Goal: Book appointment/travel/reservation

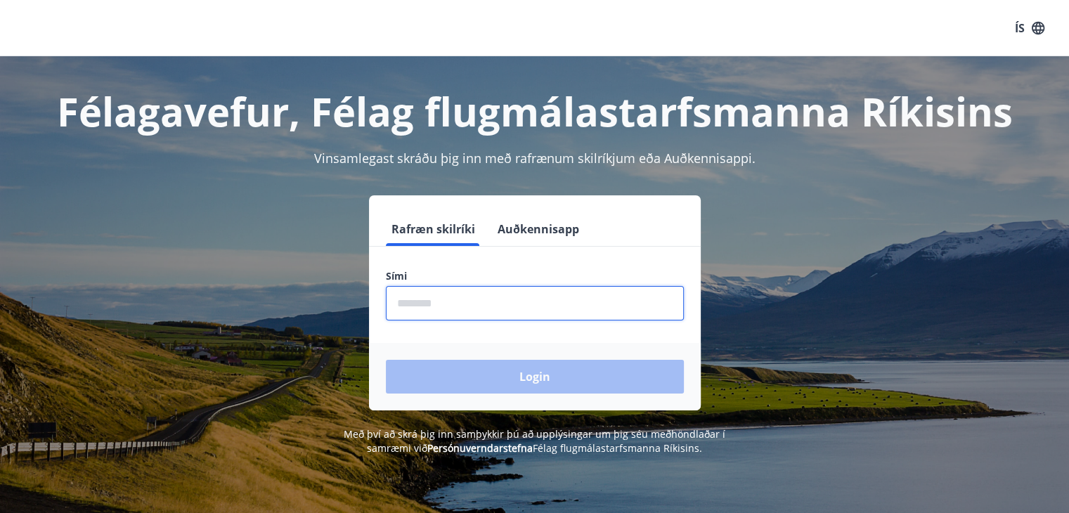
click at [443, 303] on input "phone" at bounding box center [535, 303] width 298 height 34
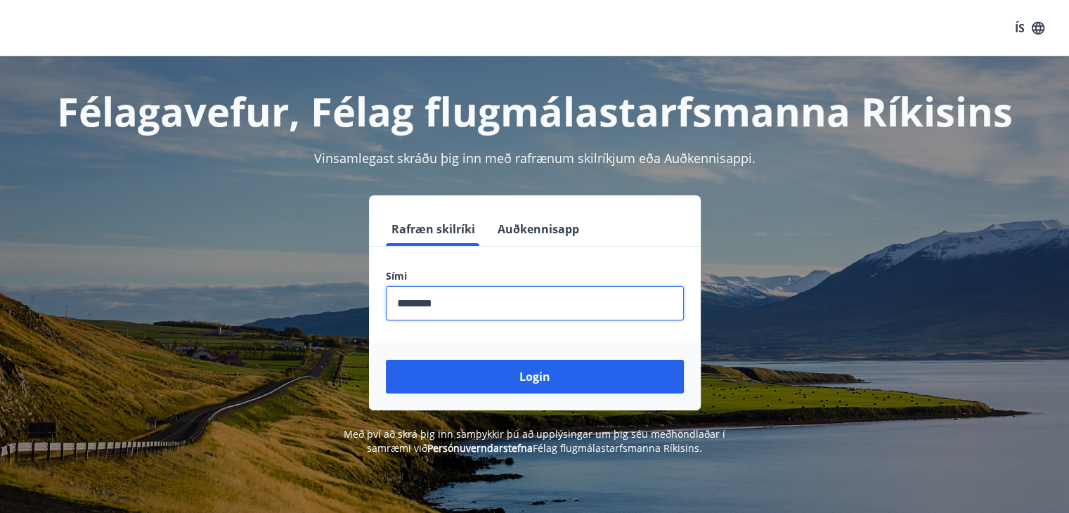
type input "********"
click at [386, 360] on button "Login" at bounding box center [535, 377] width 298 height 34
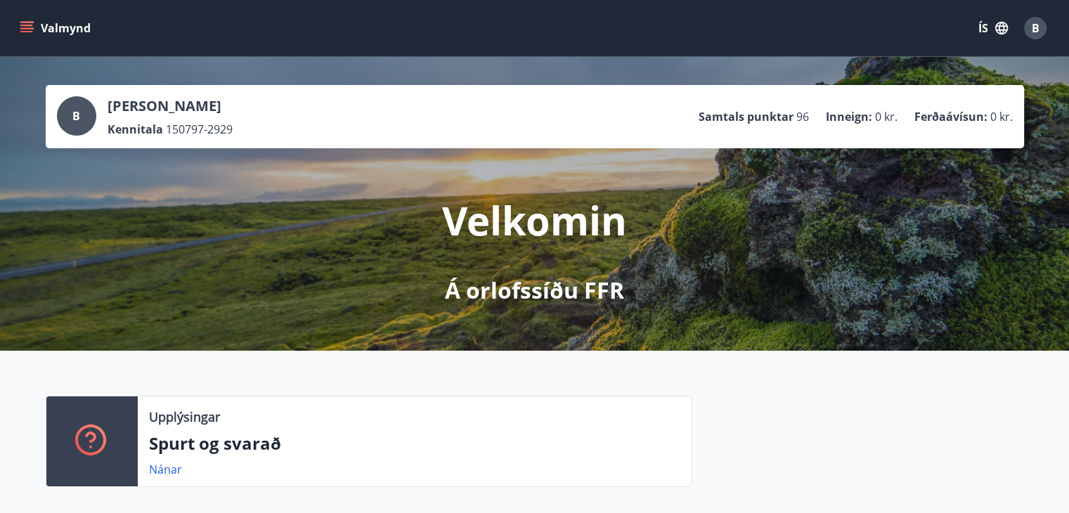
click at [29, 22] on icon "menu" at bounding box center [27, 22] width 15 height 1
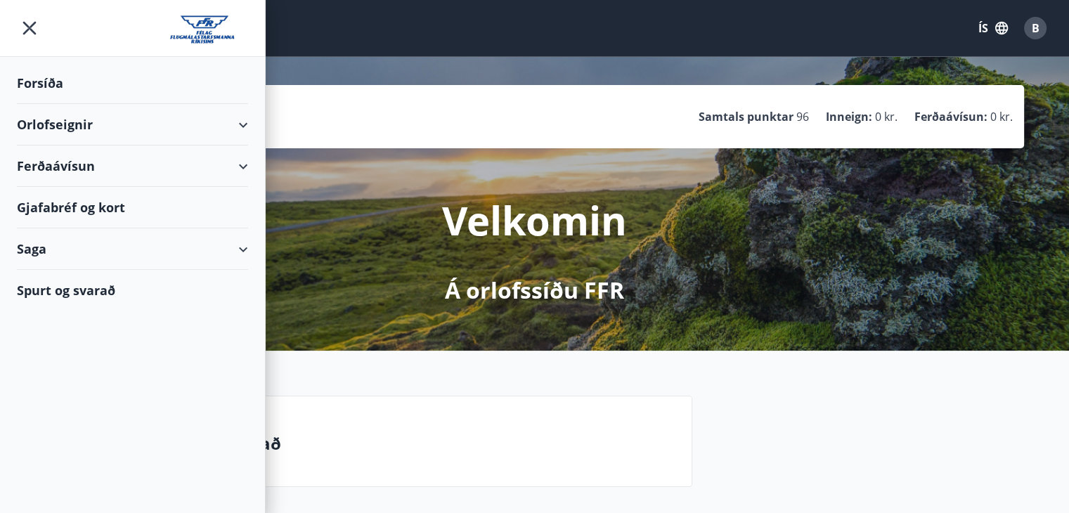
click at [87, 122] on div "Orlofseignir" at bounding box center [132, 124] width 231 height 41
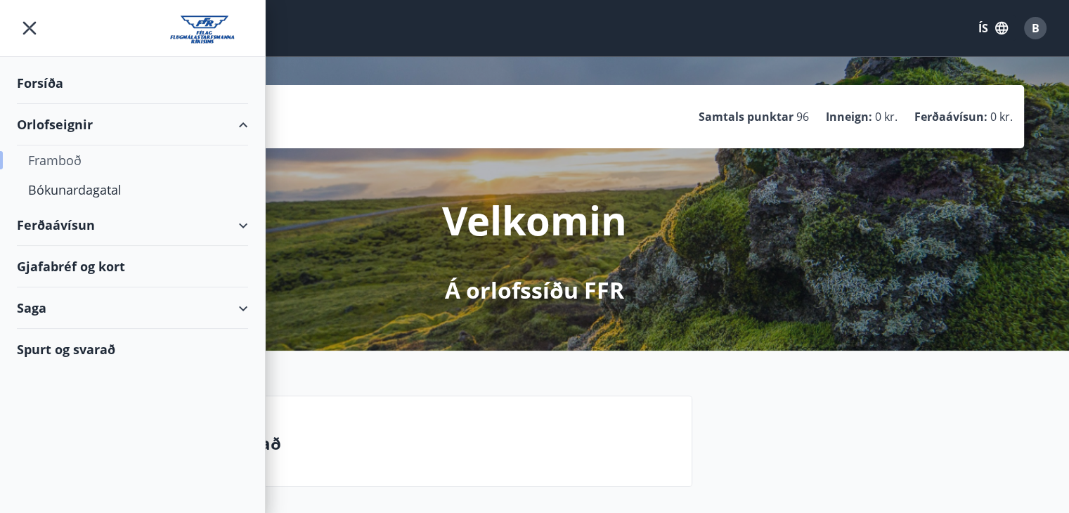
click at [84, 150] on div "Framboð" at bounding box center [132, 160] width 209 height 30
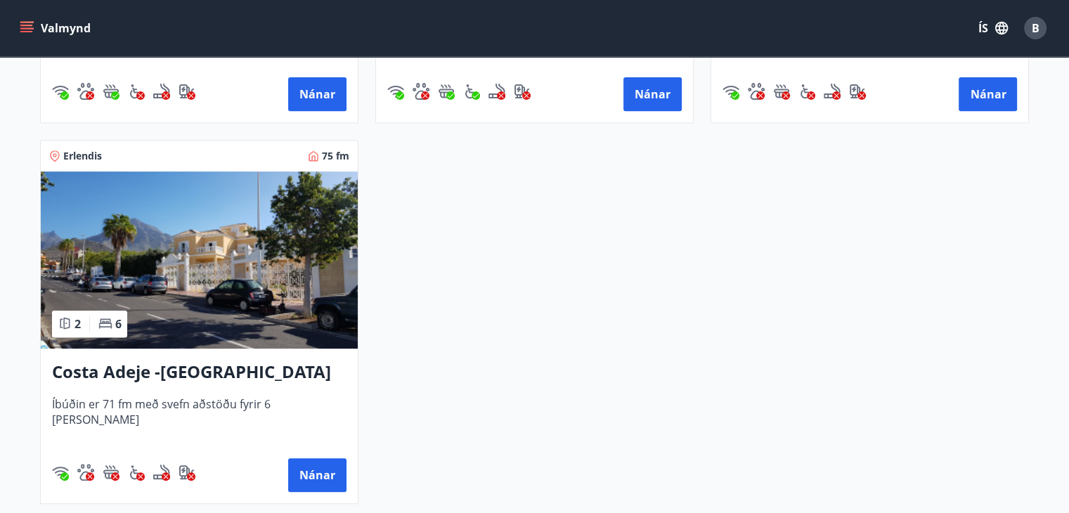
scroll to position [570, 0]
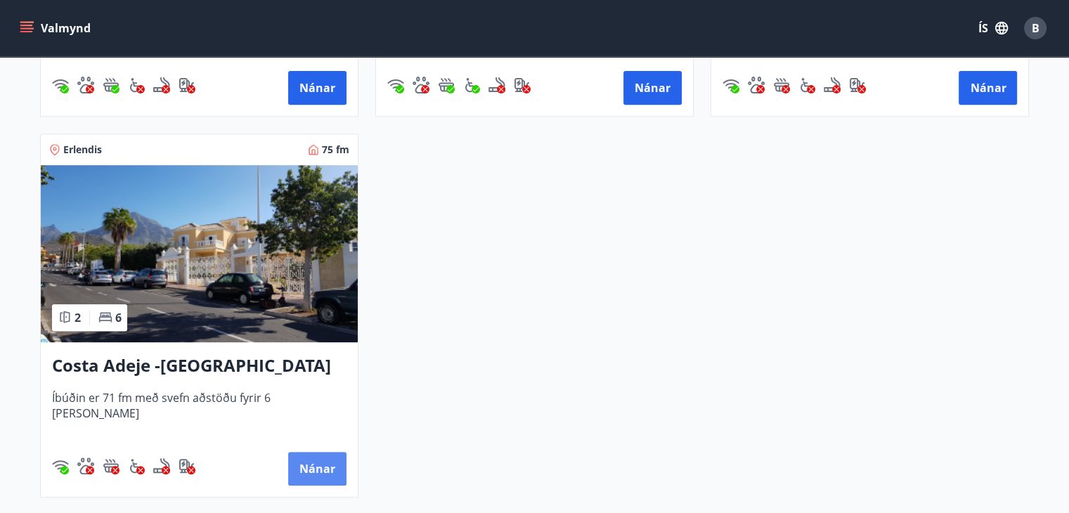
click at [312, 453] on button "Nánar" at bounding box center [317, 469] width 58 height 34
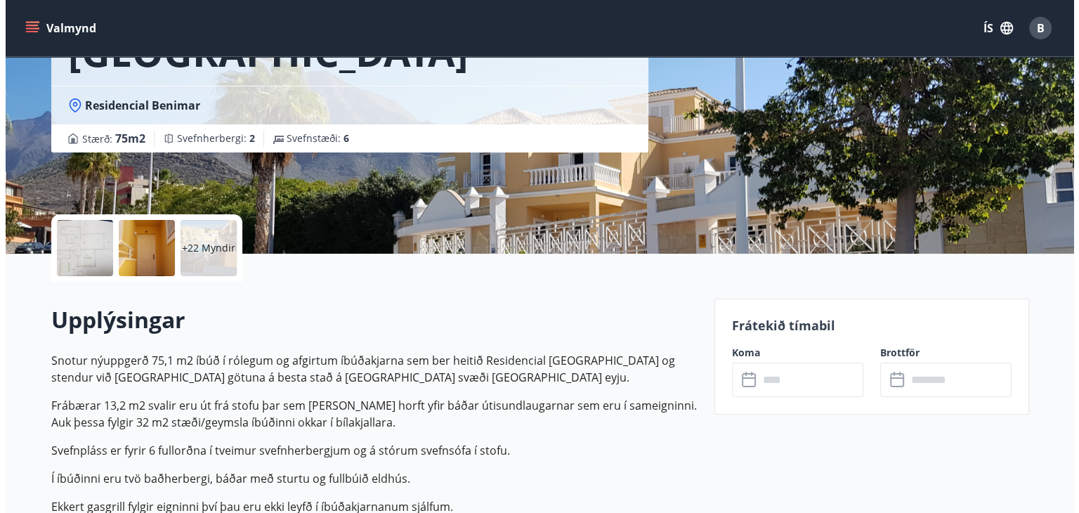
scroll to position [169, 0]
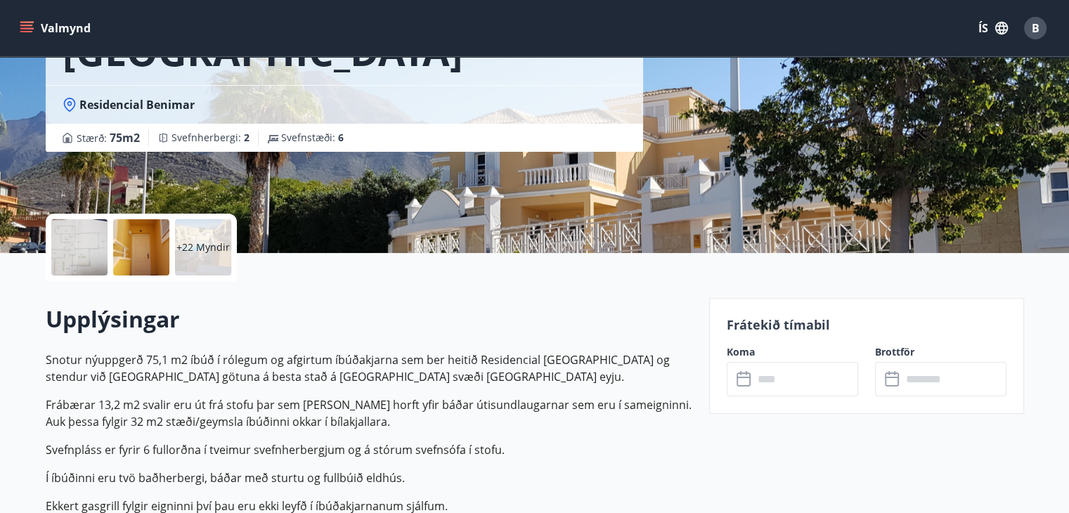
click at [157, 259] on div at bounding box center [141, 247] width 56 height 56
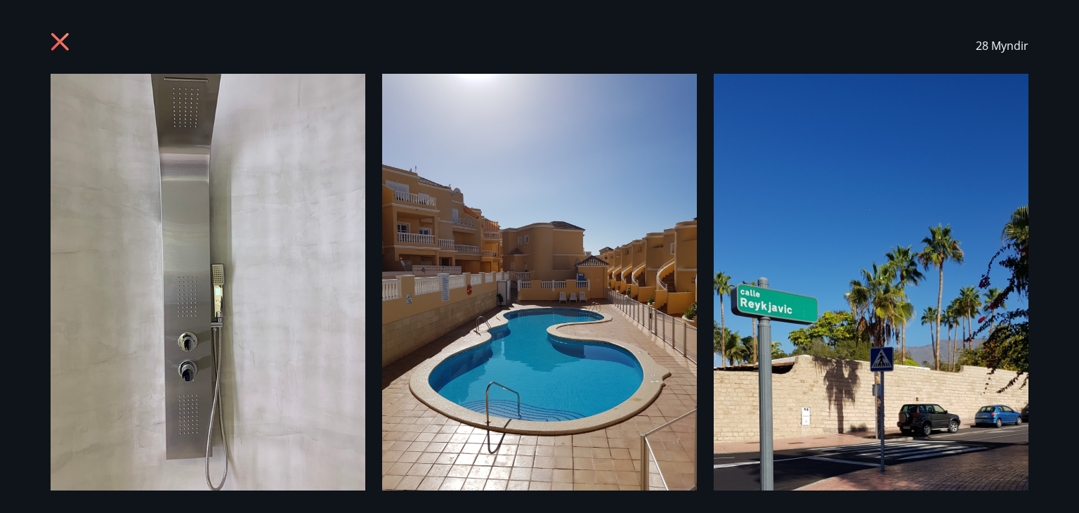
scroll to position [0, 0]
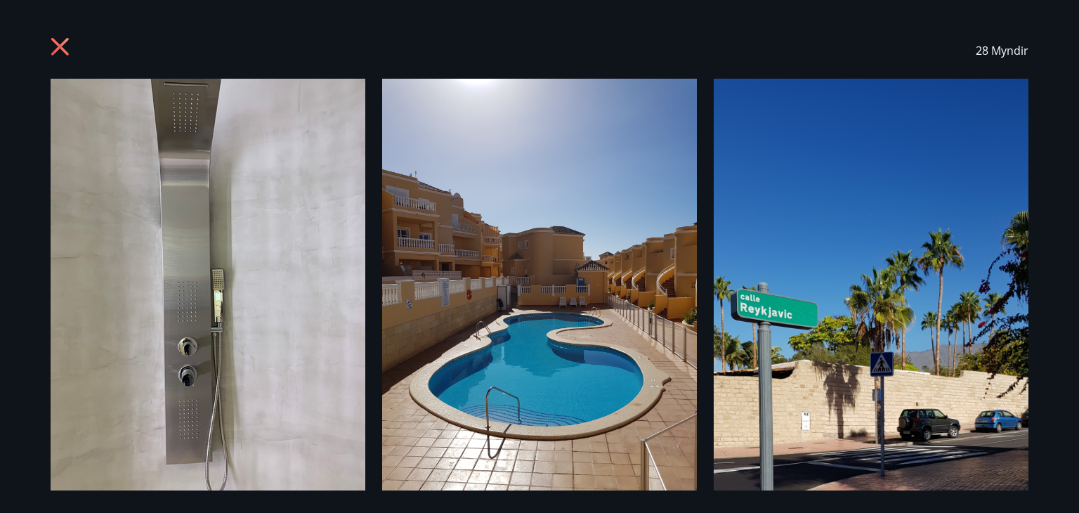
click at [874, 368] on img at bounding box center [871, 403] width 315 height 648
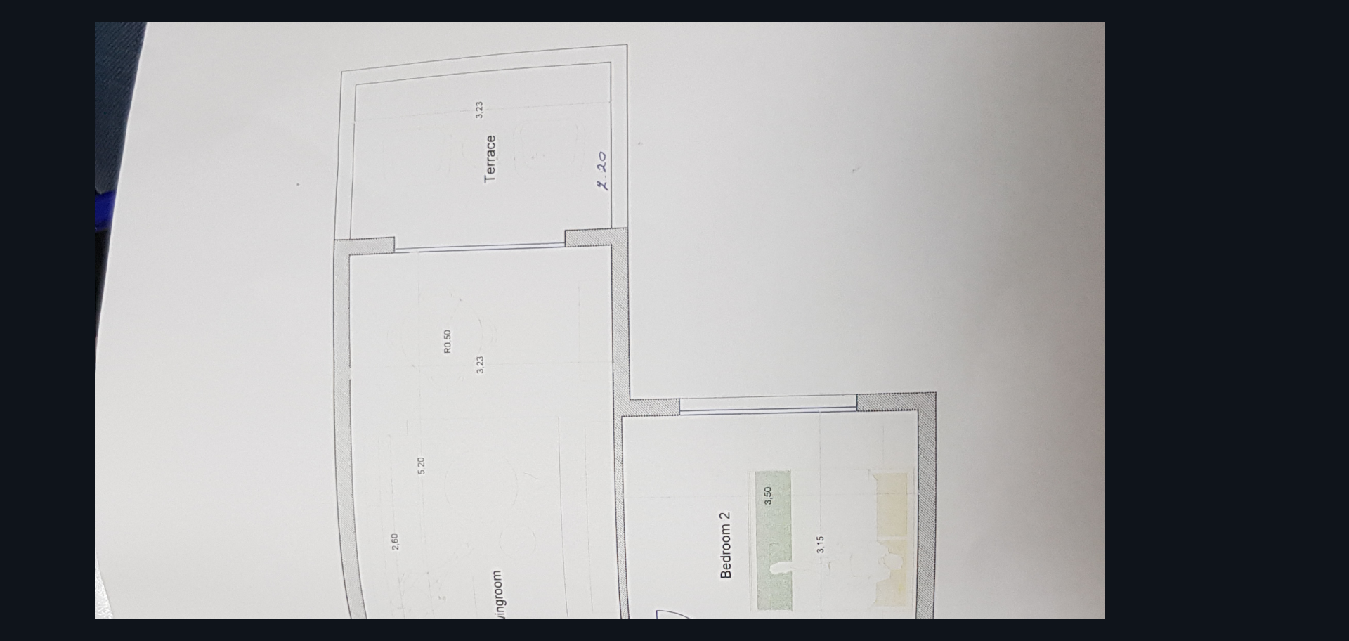
scroll to position [531, 0]
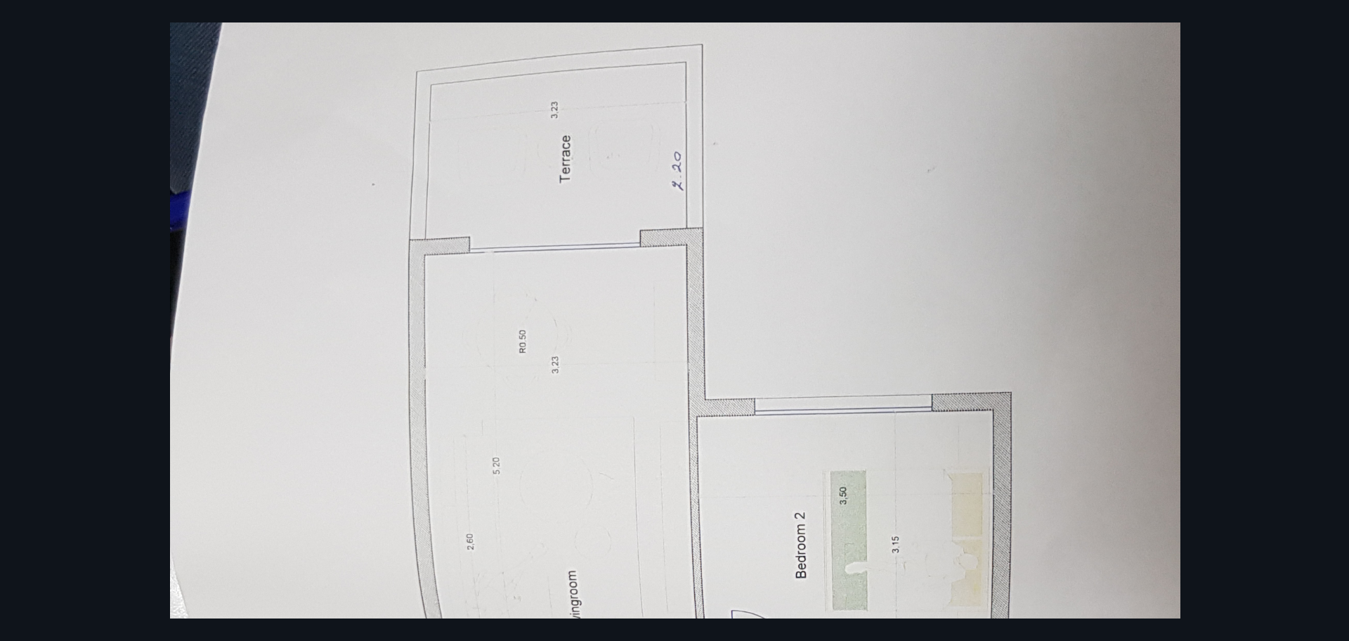
drag, startPoint x: 1076, startPoint y: 0, endPoint x: 975, endPoint y: 323, distance: 338.7
click at [975, 323] on img at bounding box center [675, 587] width 1010 height 2078
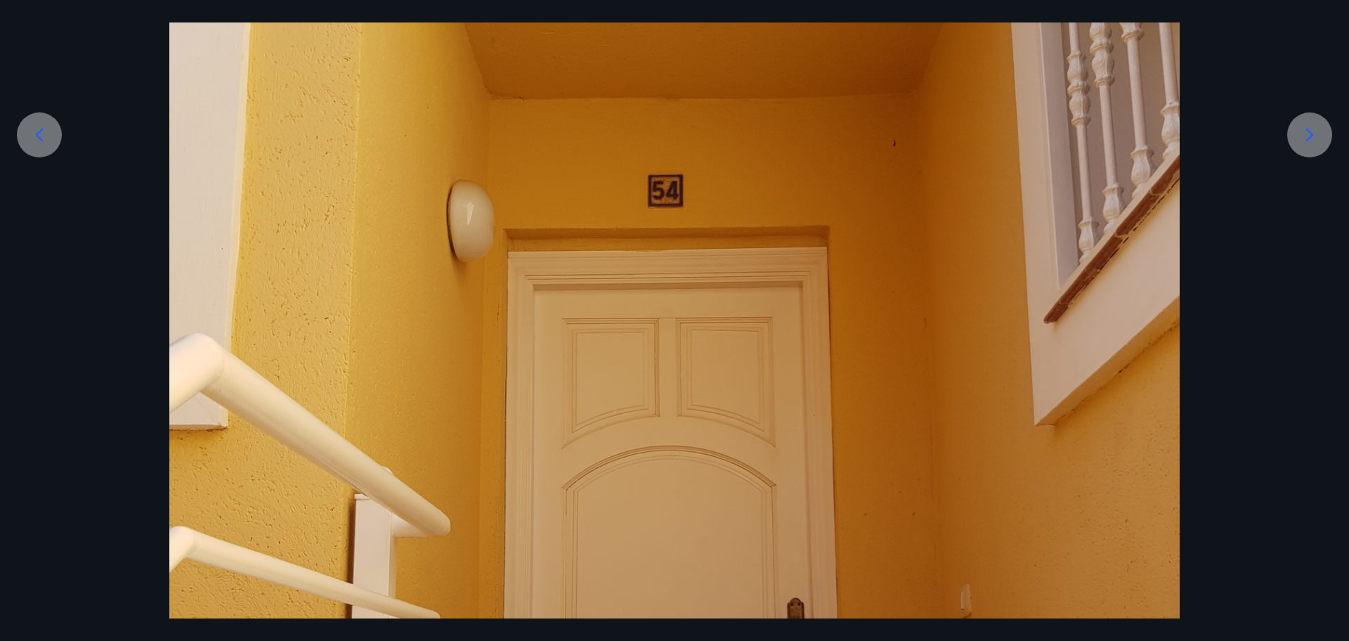
scroll to position [263, 0]
click at [1079, 139] on icon at bounding box center [1309, 136] width 22 height 22
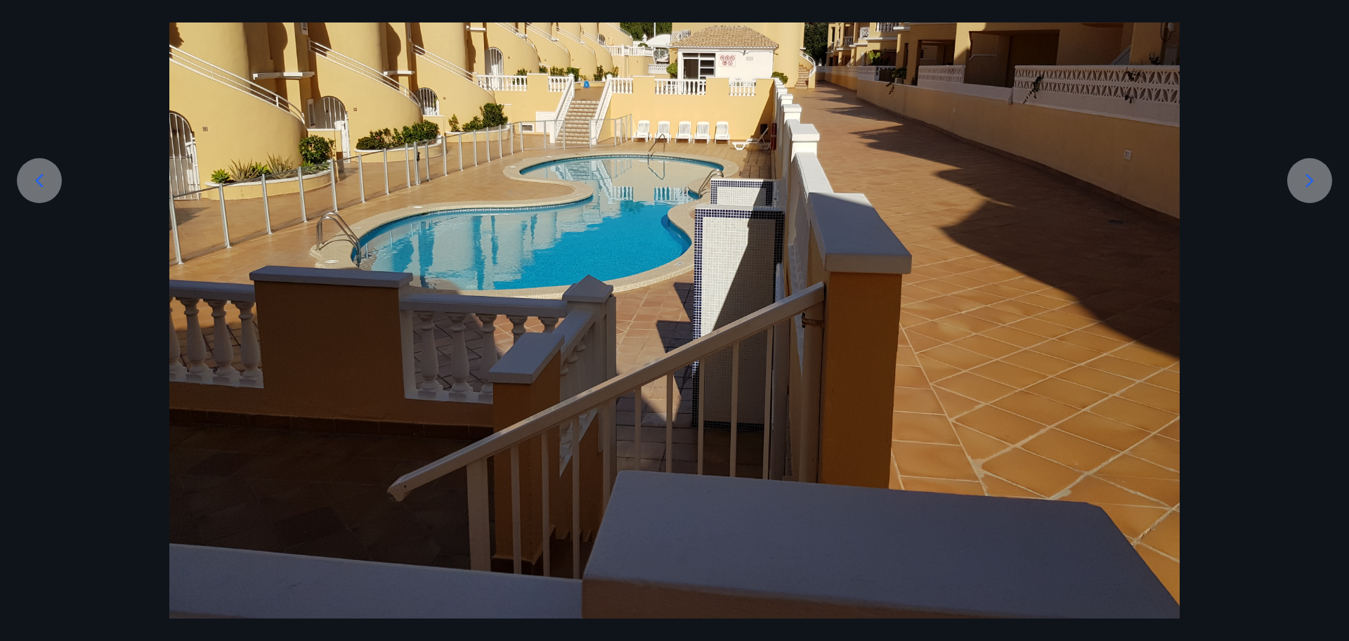
scroll to position [219, 0]
click at [1079, 139] on div at bounding box center [674, 239] width 1349 height 758
drag, startPoint x: 1282, startPoint y: 2, endPoint x: 6, endPoint y: 220, distance: 1294.4
click at [6, 220] on div at bounding box center [675, 239] width 1349 height 758
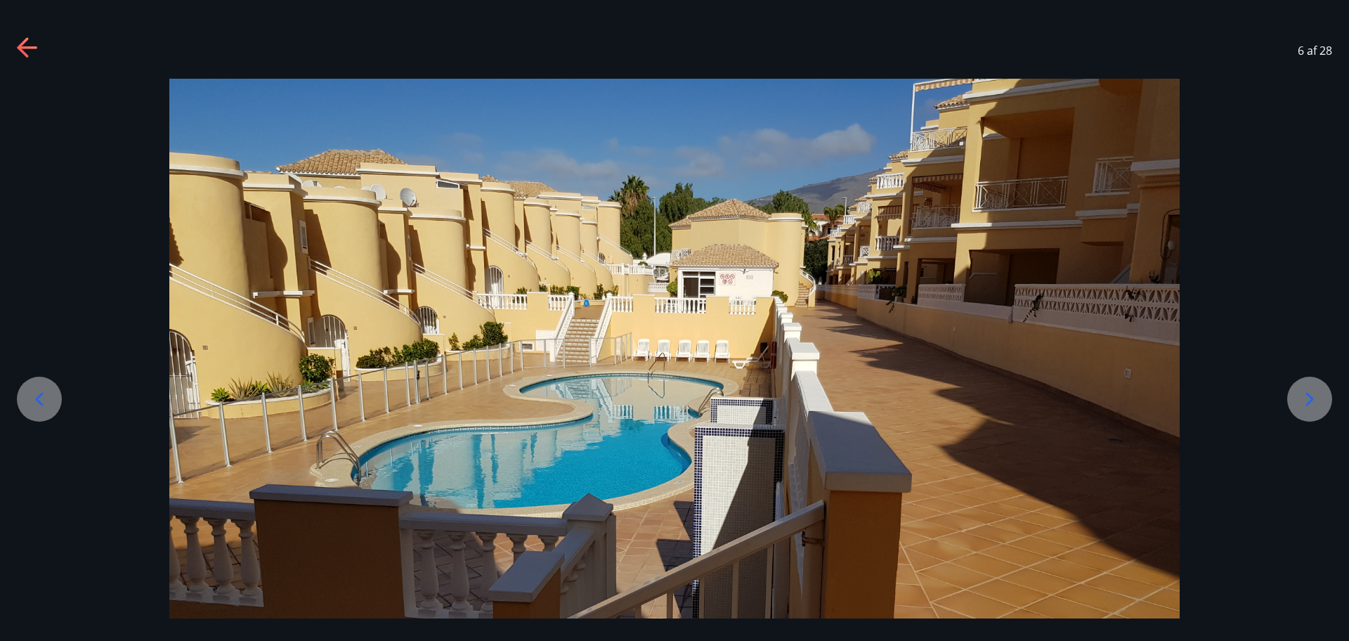
click at [22, 43] on icon at bounding box center [22, 47] width 11 height 20
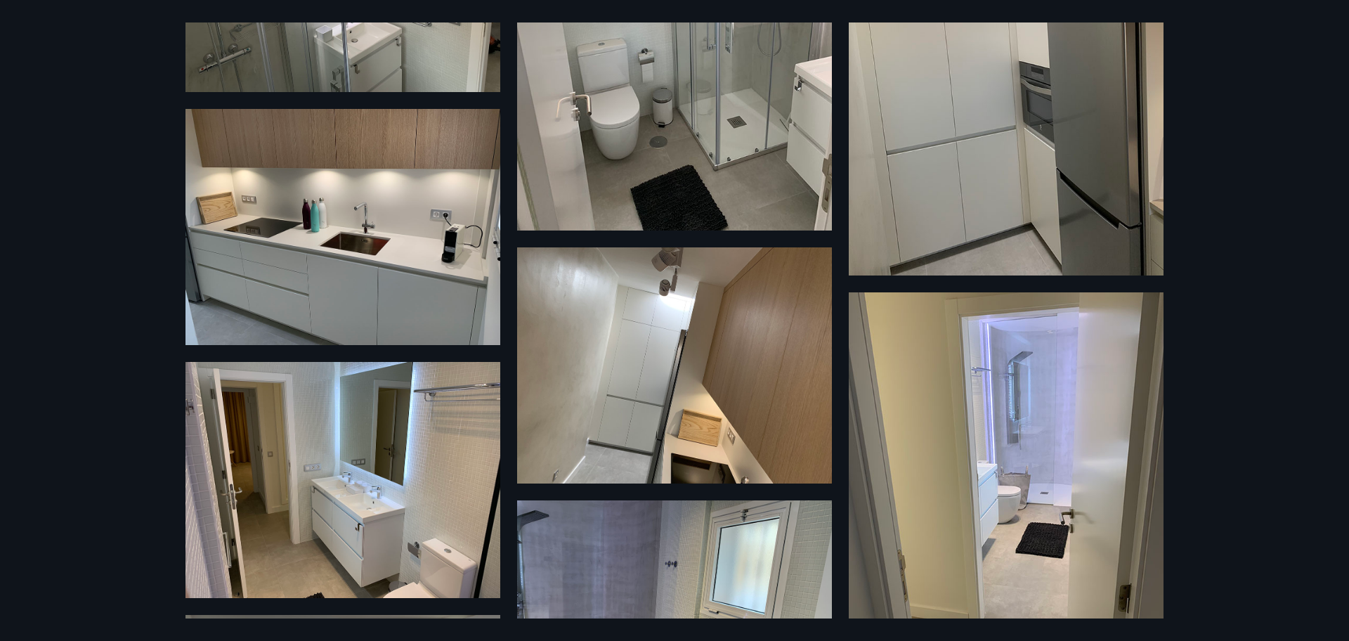
scroll to position [1577, 0]
click at [367, 238] on img at bounding box center [342, 226] width 315 height 236
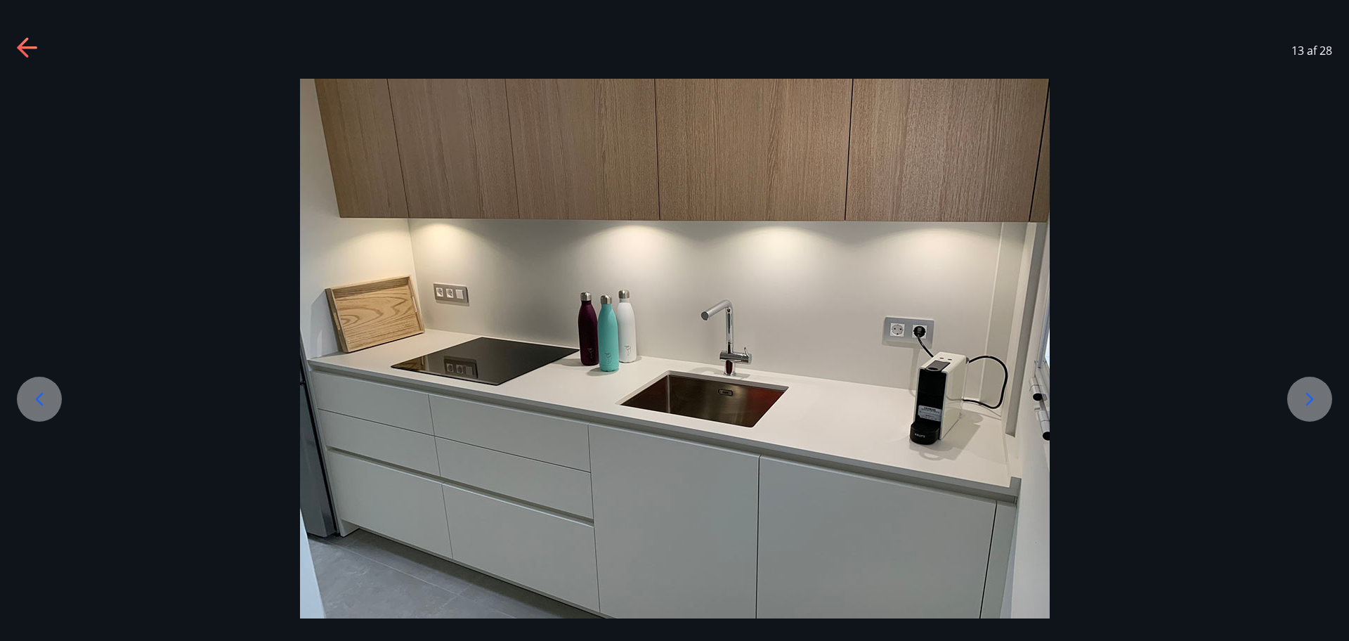
click at [20, 37] on icon at bounding box center [28, 48] width 22 height 22
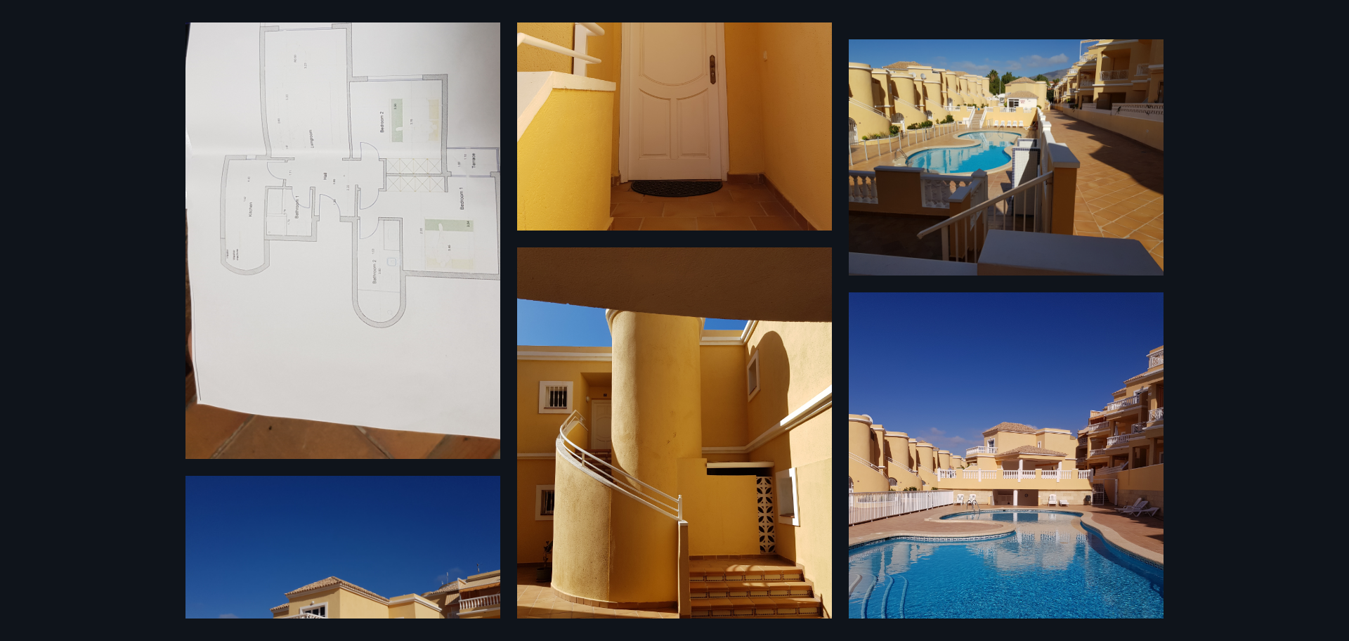
scroll to position [0, 0]
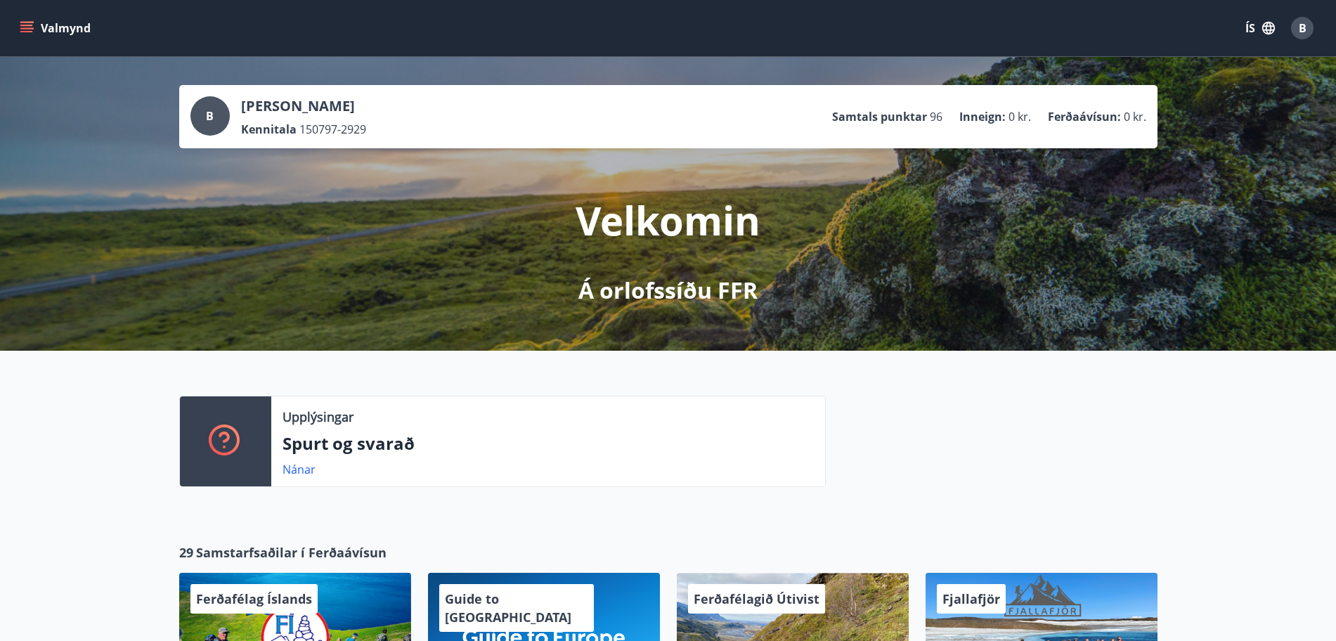
click at [20, 38] on button "Valmynd" at bounding box center [56, 27] width 79 height 25
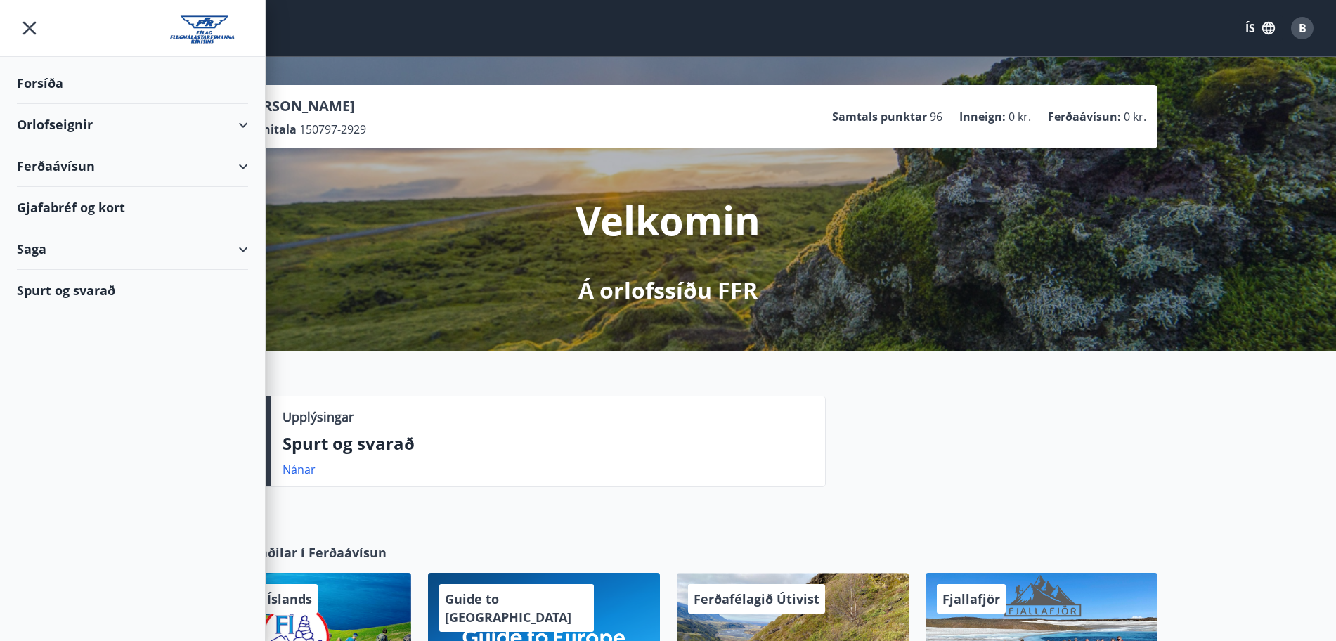
click at [71, 119] on div "Orlofseignir" at bounding box center [132, 124] width 231 height 41
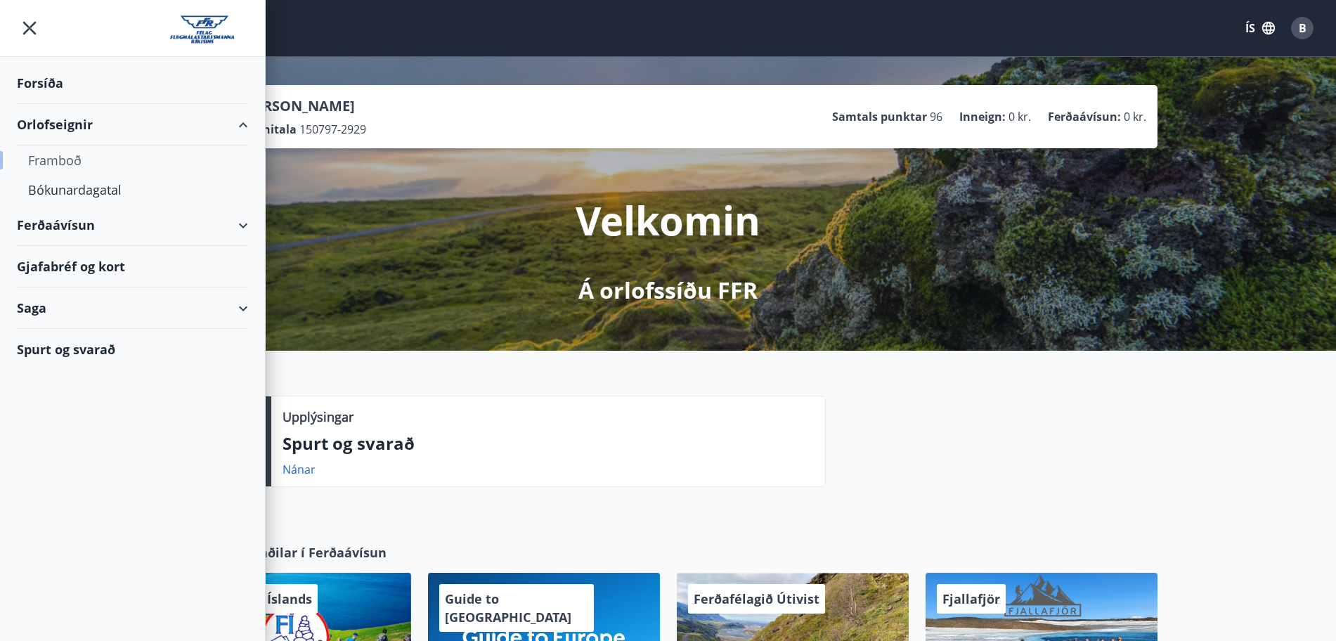
click at [62, 170] on div "Framboð" at bounding box center [132, 160] width 209 height 30
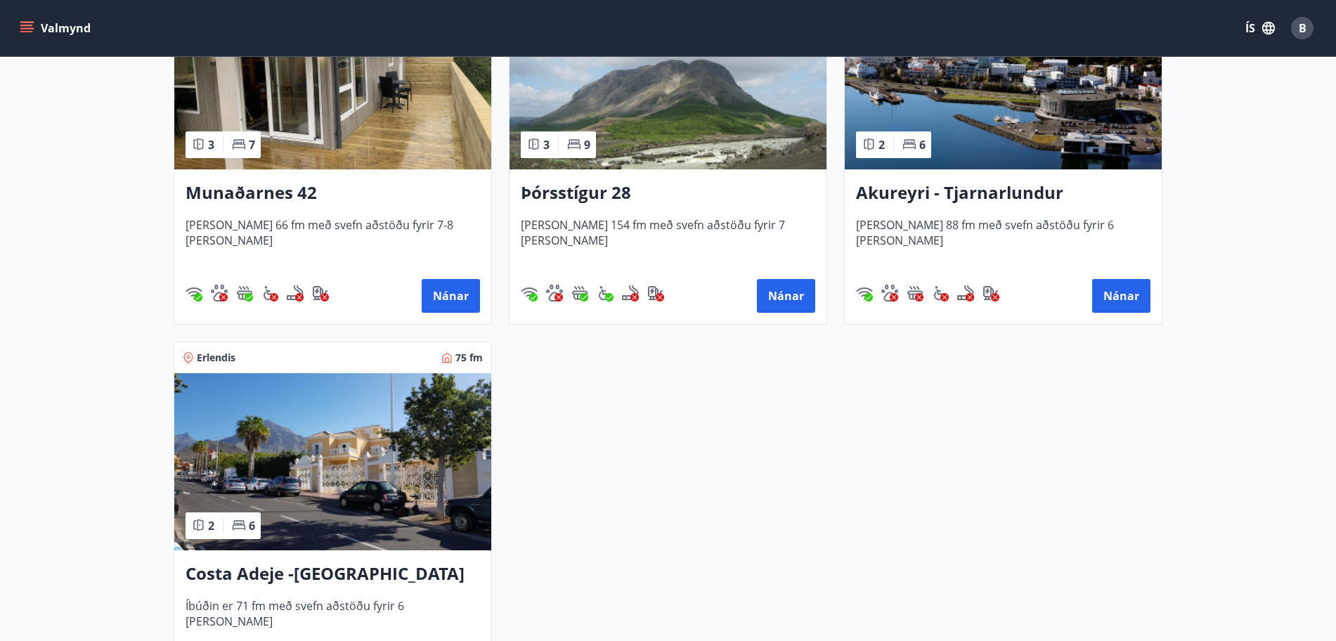
scroll to position [366, 0]
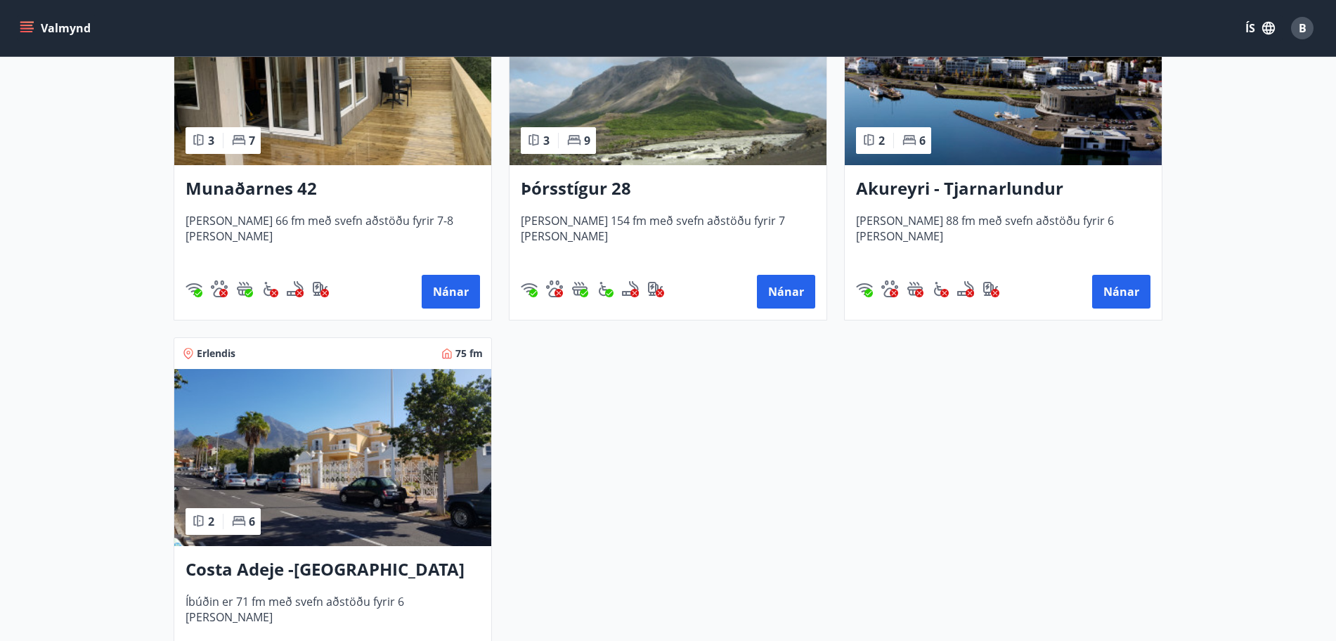
click at [393, 519] on img at bounding box center [332, 457] width 317 height 177
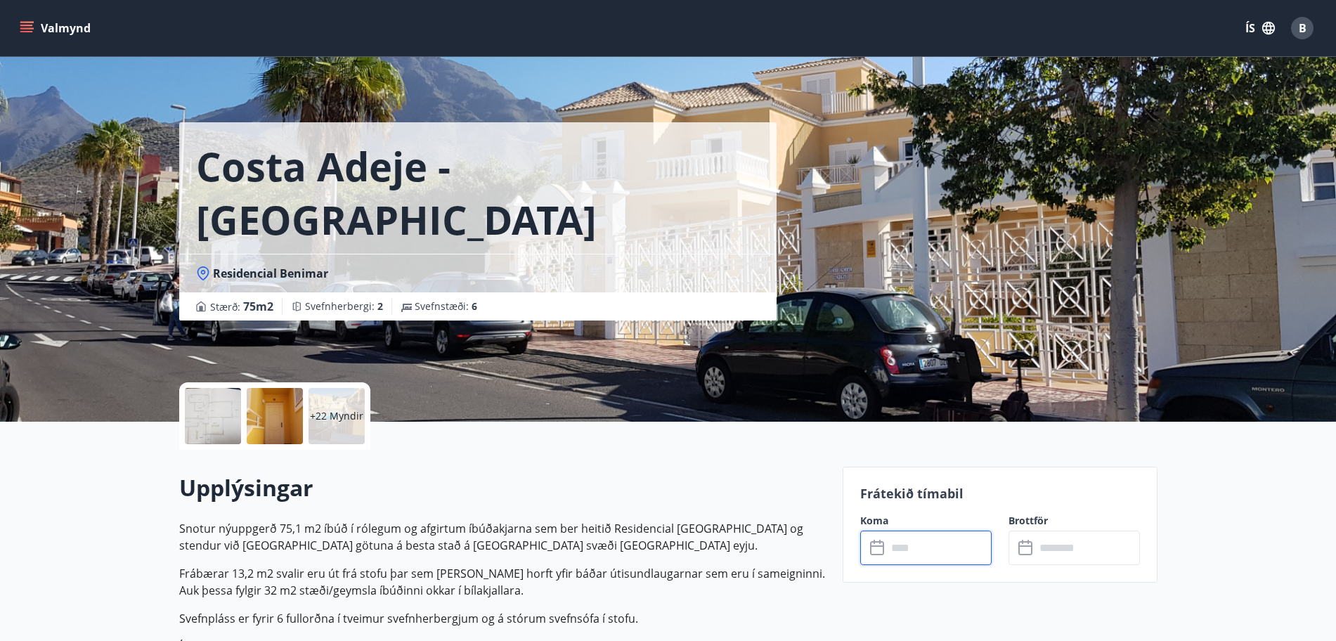
click at [928, 554] on input "text" at bounding box center [939, 547] width 105 height 34
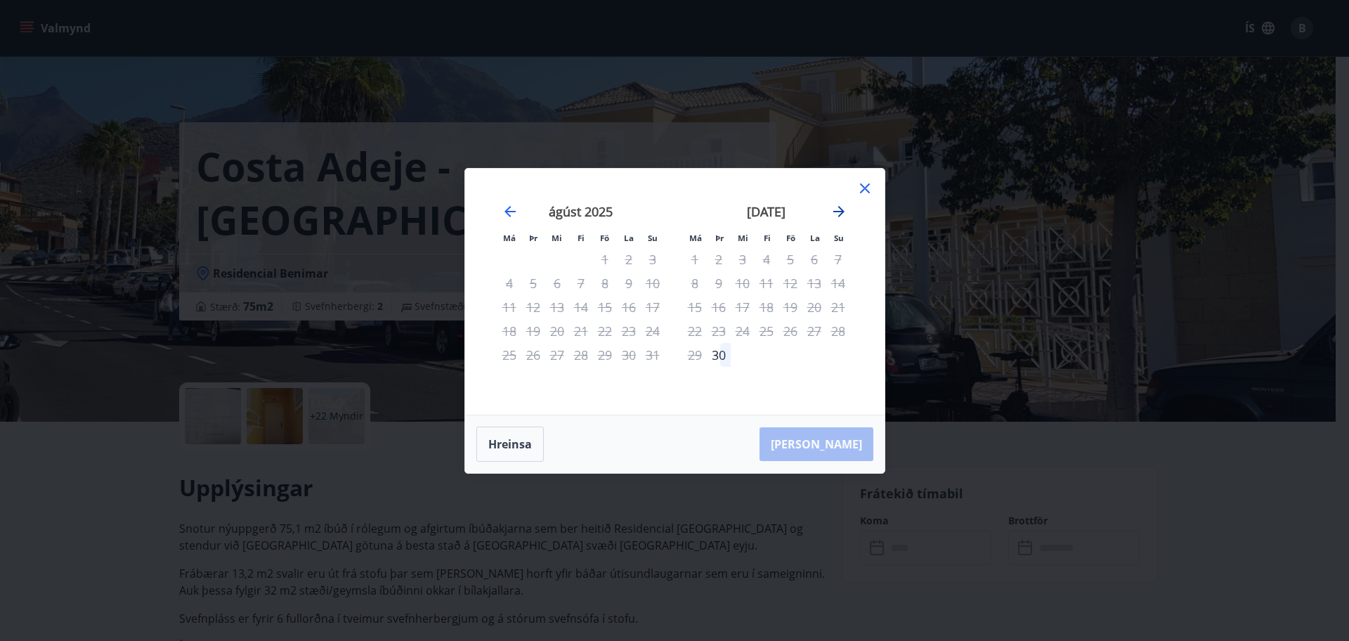
click at [837, 211] on icon "Move forward to switch to the next month." at bounding box center [838, 211] width 11 height 11
click at [838, 213] on icon "Move forward to switch to the next month." at bounding box center [838, 211] width 17 height 17
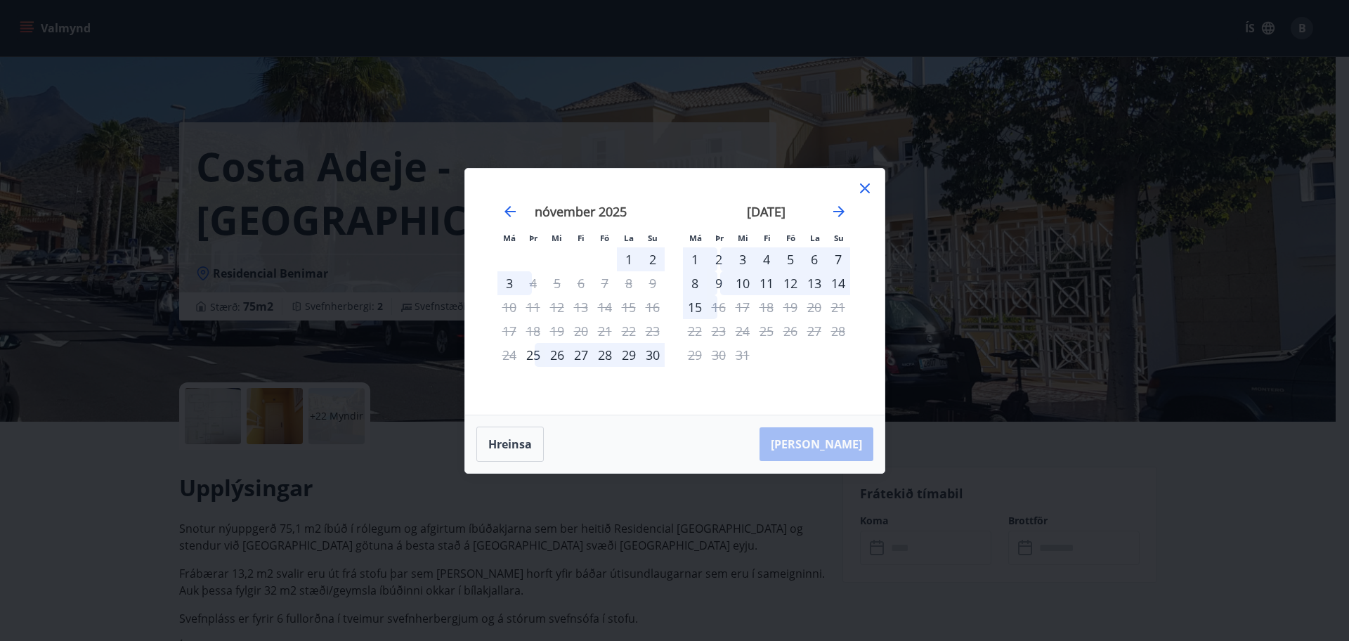
click at [868, 188] on icon at bounding box center [864, 188] width 17 height 17
